Goal: Information Seeking & Learning: Learn about a topic

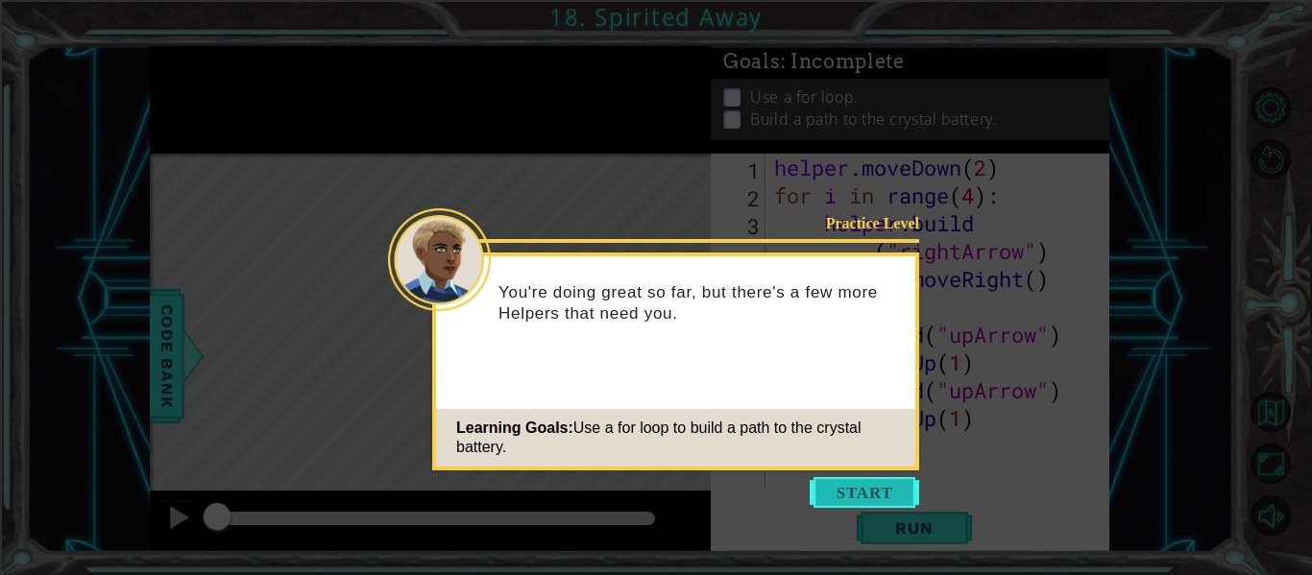
click at [855, 497] on button "Start" at bounding box center [865, 492] width 110 height 31
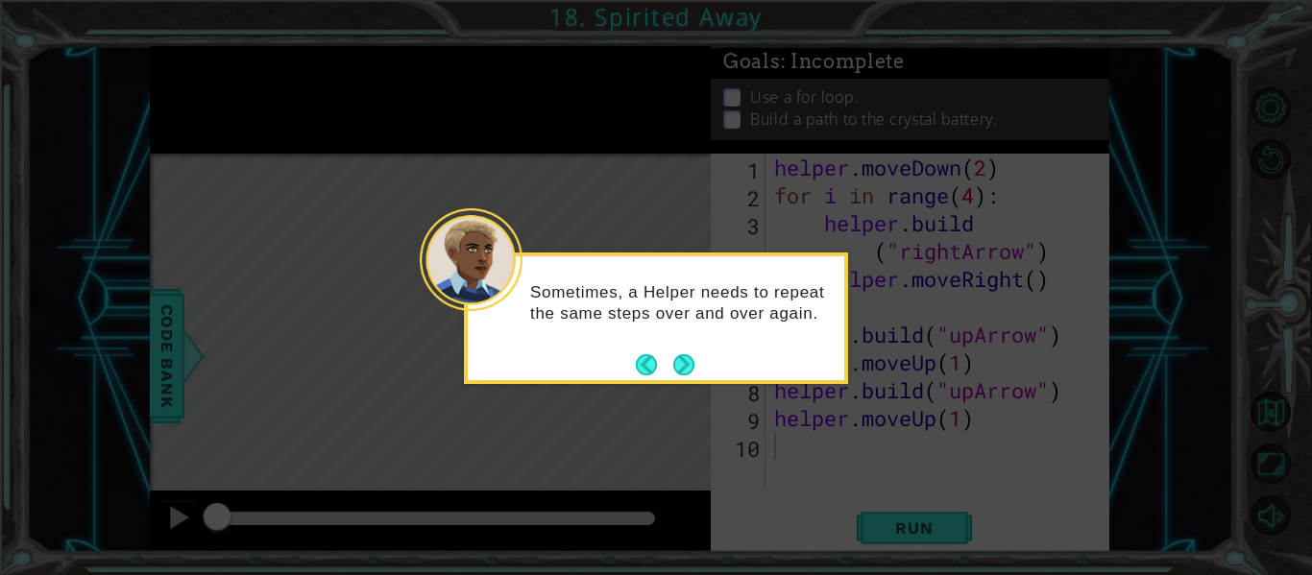
click at [653, 288] on p "Sometimes, a Helper needs to repeat the same steps over and over again." at bounding box center [680, 303] width 301 height 42
click at [692, 362] on button "Next" at bounding box center [683, 365] width 21 height 21
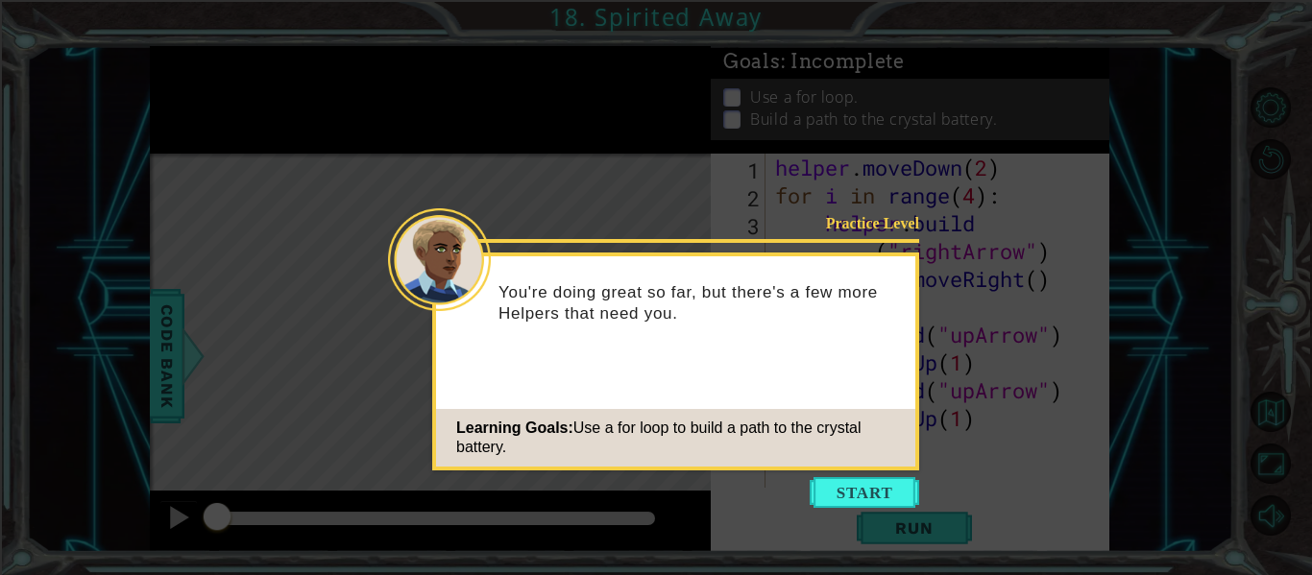
click at [843, 454] on div "Learning Goals: Use a for loop to build a path to the crystal battery." at bounding box center [675, 438] width 479 height 58
click at [847, 484] on button "Start" at bounding box center [865, 492] width 110 height 31
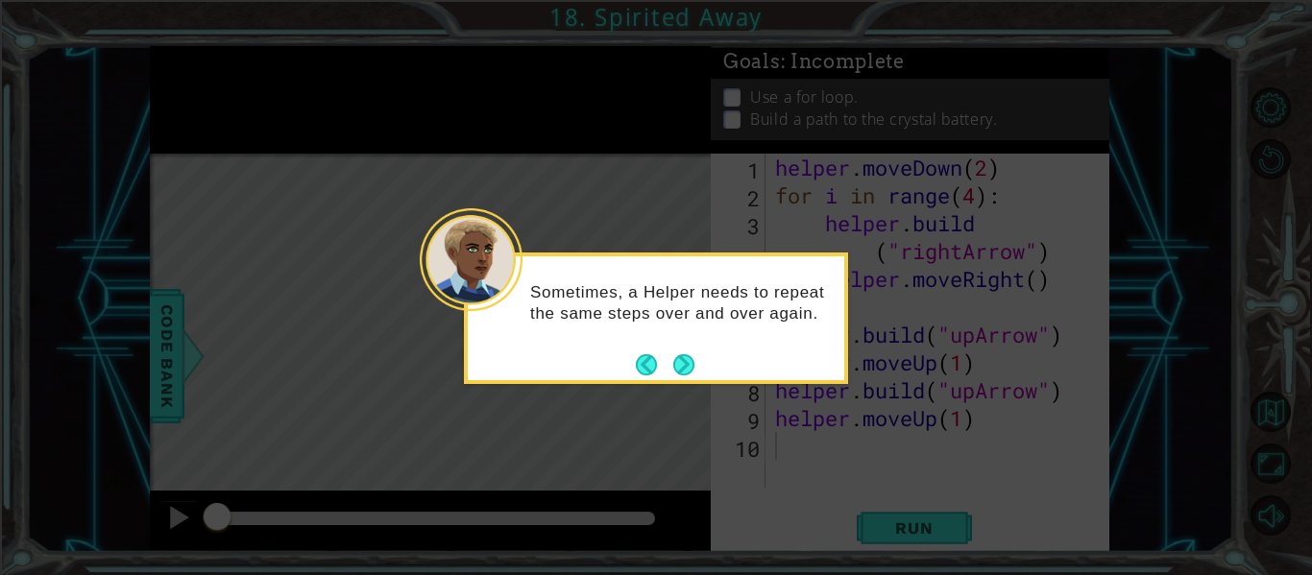
click at [677, 351] on footer at bounding box center [665, 365] width 59 height 29
click at [683, 363] on button "Next" at bounding box center [683, 365] width 21 height 21
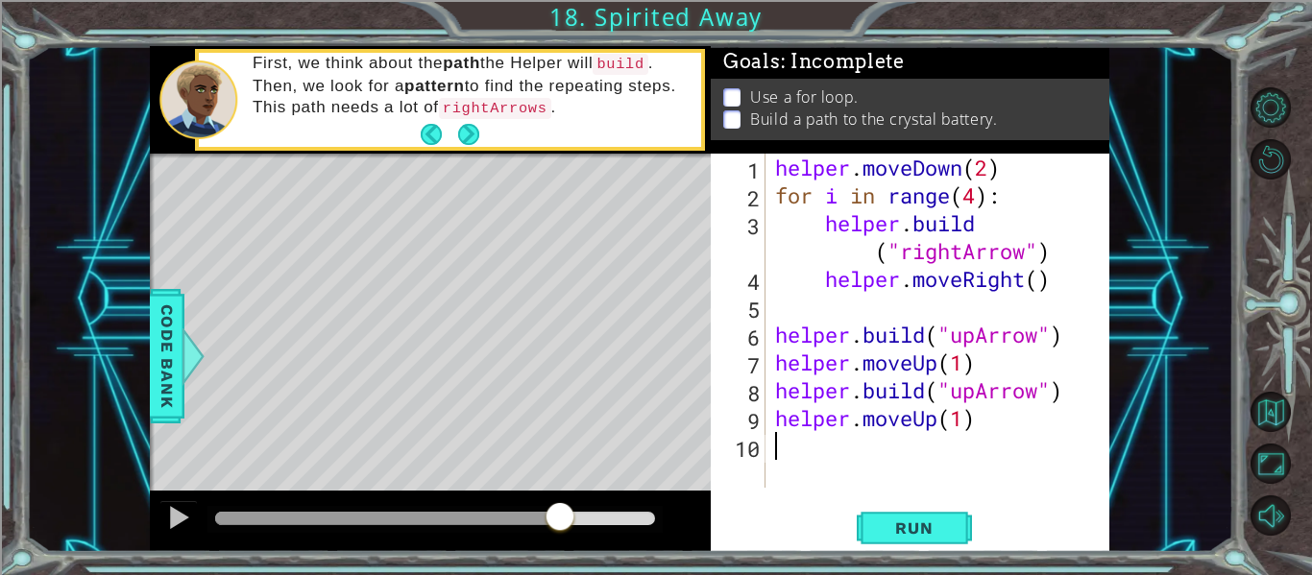
drag, startPoint x: 223, startPoint y: 510, endPoint x: 559, endPoint y: 608, distance: 350.2
click at [559, 575] on html "1 ההההההההההההההההההההההההההההההההההההההההההההההההההההההההההההההההההההההההההההה…" at bounding box center [656, 361] width 1312 height 722
click at [886, 536] on span "Run" at bounding box center [914, 528] width 76 height 19
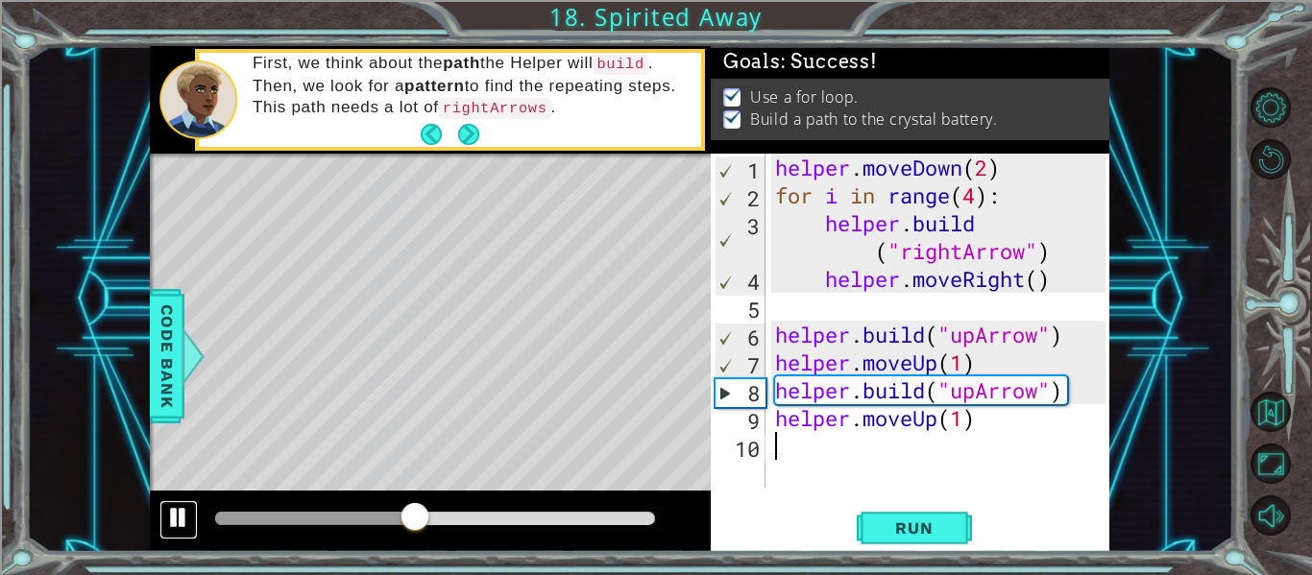
click at [179, 522] on div at bounding box center [178, 517] width 25 height 25
click at [86, 393] on div "1 ההההההההההההההההההההההההההההההההההההההההההההההההההההההההההההההההההההההההההההה…" at bounding box center [630, 299] width 1208 height 506
click at [99, 394] on div "1 ההההההההההההההההההההההההההההההההההההההההההההההההההההההההההההההההההההההההההההה…" at bounding box center [630, 299] width 1208 height 506
